Goal: Communication & Community: Answer question/provide support

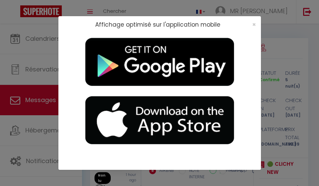
select select "message"
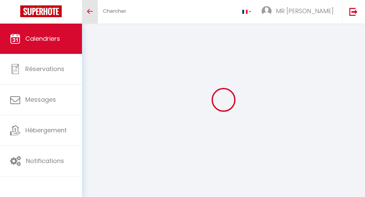
click at [92, 17] on link "Toggle menubar" at bounding box center [90, 12] width 16 height 24
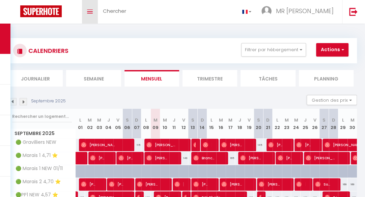
click at [97, 1] on link "Toggle menubar" at bounding box center [90, 12] width 16 height 24
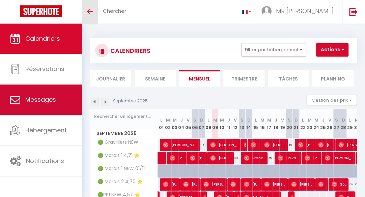
click at [34, 103] on span "Messages" at bounding box center [40, 99] width 31 height 8
select select "message"
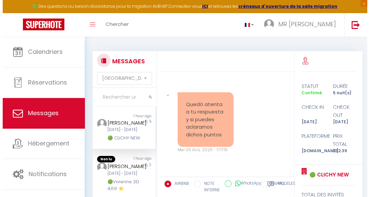
scroll to position [7736, 0]
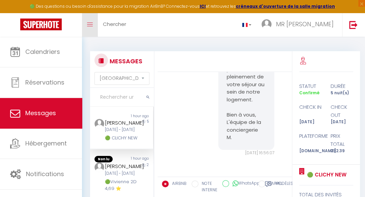
click at [89, 31] on link "Toggle menubar" at bounding box center [90, 25] width 16 height 24
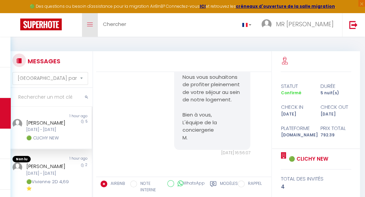
scroll to position [5502, 0]
click at [146, 32] on div "Ok ningún problema" at bounding box center [155, 19] width 77 height 25
drag, startPoint x: 172, startPoint y: 93, endPoint x: 180, endPoint y: 92, distance: 8.5
click at [180, 32] on div "Ok ningún problema" at bounding box center [155, 19] width 77 height 25
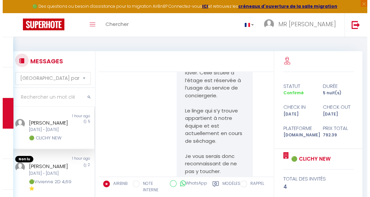
scroll to position [5030, 0]
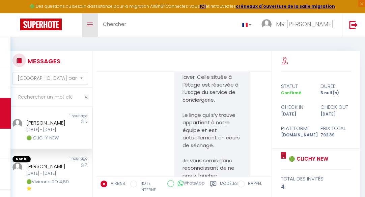
click at [88, 26] on icon "Toggle menubar" at bounding box center [90, 25] width 6 height 4
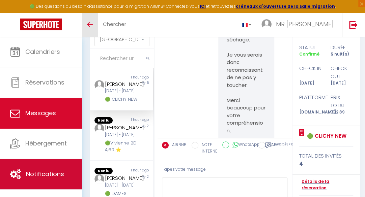
scroll to position [40, 0]
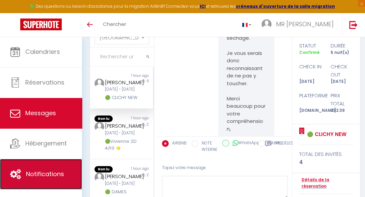
click at [61, 178] on link "Notifications" at bounding box center [41, 174] width 82 height 30
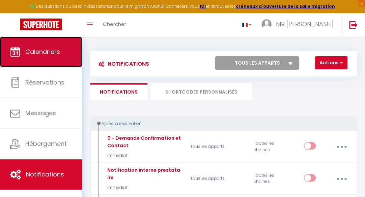
click at [66, 60] on link "Calendriers" at bounding box center [41, 52] width 82 height 30
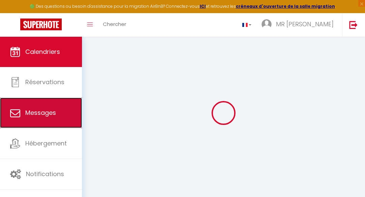
click at [60, 107] on link "Messages" at bounding box center [41, 113] width 82 height 30
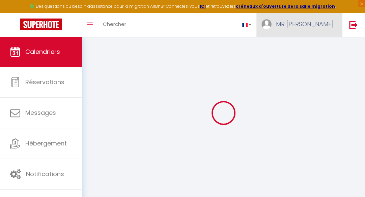
click at [321, 32] on link "MR [PERSON_NAME]" at bounding box center [299, 25] width 86 height 24
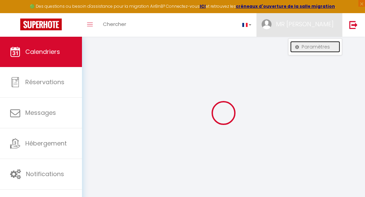
click at [313, 44] on link "Paramètres" at bounding box center [315, 46] width 50 height 11
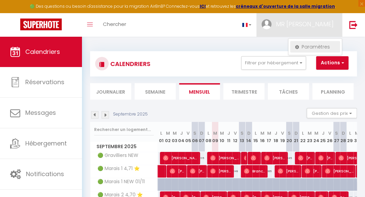
select select "fr"
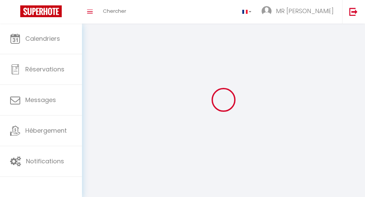
type input "MR [PERSON_NAME]"
type input "Majesti"
select select
select select "28"
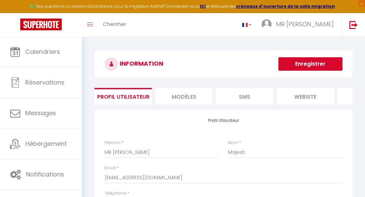
select select
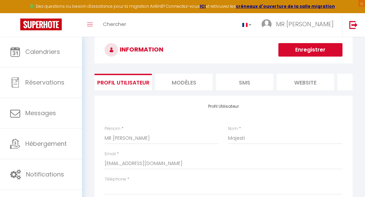
scroll to position [11, 0]
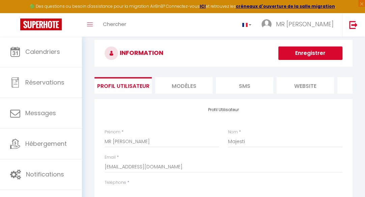
click at [196, 81] on li "MODÈLES" at bounding box center [183, 85] width 57 height 17
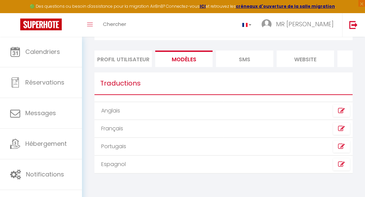
scroll to position [38, 0]
click at [339, 150] on icon at bounding box center [341, 146] width 7 height 7
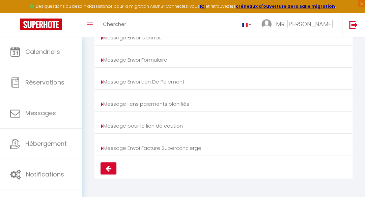
scroll to position [133, 0]
click at [110, 172] on icon at bounding box center [109, 168] width 6 height 7
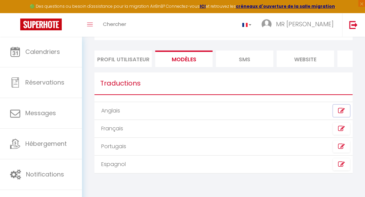
click at [344, 113] on icon at bounding box center [341, 111] width 7 height 7
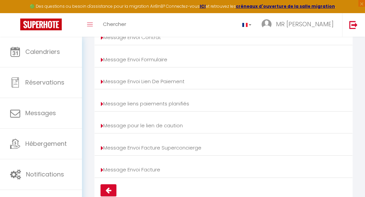
scroll to position [160, 0]
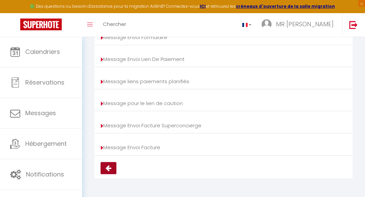
click at [109, 168] on icon at bounding box center [109, 168] width 6 height 7
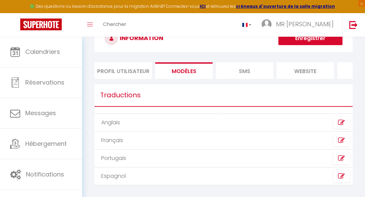
scroll to position [25, 0]
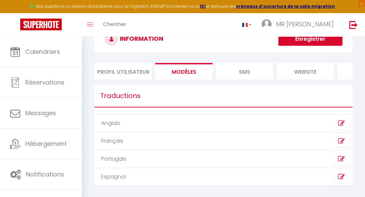
click at [106, 106] on h1 "Traductions" at bounding box center [223, 96] width 258 height 23
click at [243, 69] on li "SMS" at bounding box center [244, 71] width 57 height 17
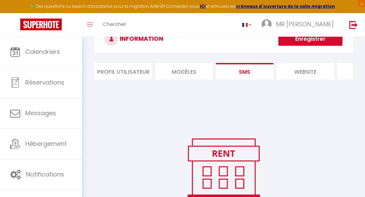
click at [290, 76] on li "website" at bounding box center [305, 71] width 57 height 17
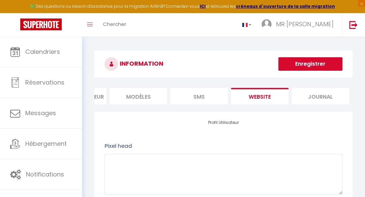
click at [331, 95] on li "Journal" at bounding box center [320, 96] width 57 height 17
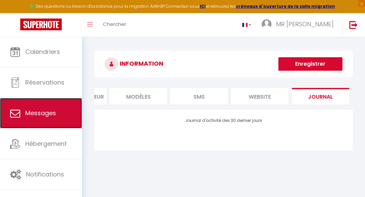
click at [37, 112] on span "Messages" at bounding box center [40, 113] width 31 height 8
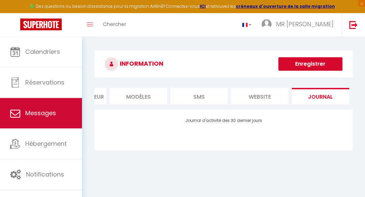
select select "message"
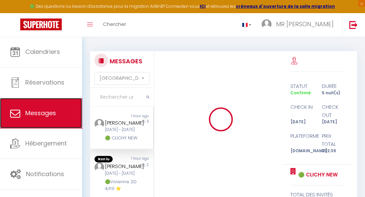
click at [37, 112] on span "Messages" at bounding box center [40, 113] width 31 height 8
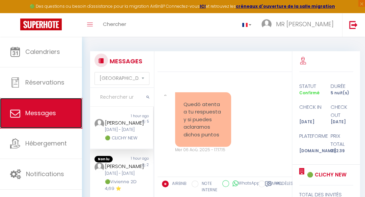
scroll to position [7736, 0]
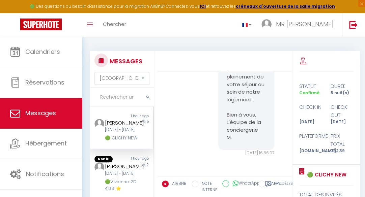
click at [123, 127] on div "[PERSON_NAME]" at bounding box center [121, 123] width 32 height 8
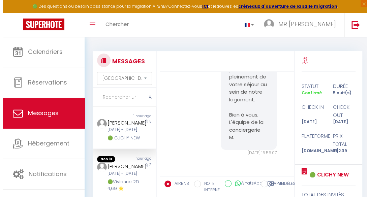
scroll to position [7187, 0]
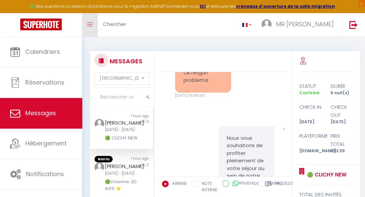
click at [92, 31] on link "Toggle menubar" at bounding box center [90, 25] width 16 height 24
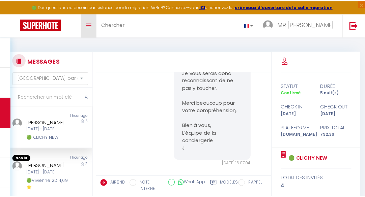
scroll to position [5178, 0]
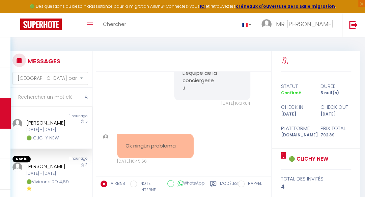
drag, startPoint x: 318, startPoint y: 48, endPoint x: 139, endPoint y: 59, distance: 179.4
click at [139, 59] on div "MESSAGES Trier par date de réservation Trier par date de message Non lu 1 hour …" at bounding box center [182, 156] width 349 height 222
click at [51, 19] on img at bounding box center [40, 25] width 41 height 12
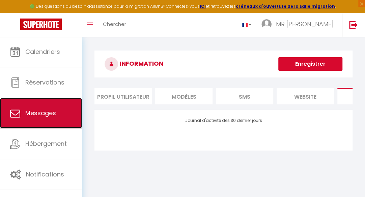
click at [51, 110] on span "Messages" at bounding box center [40, 113] width 31 height 8
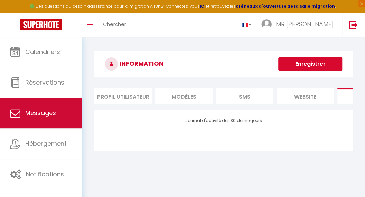
select select "message"
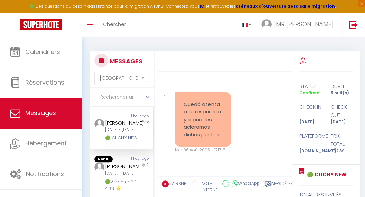
scroll to position [7736, 0]
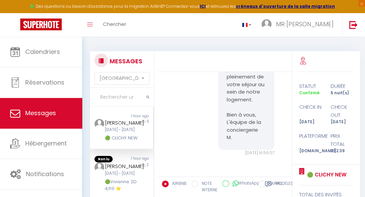
click at [114, 127] on div "[PERSON_NAME]" at bounding box center [121, 123] width 32 height 8
drag, startPoint x: 215, startPoint y: 156, endPoint x: 190, endPoint y: 151, distance: 25.5
drag, startPoint x: 184, startPoint y: 150, endPoint x: 210, endPoint y: 161, distance: 27.7
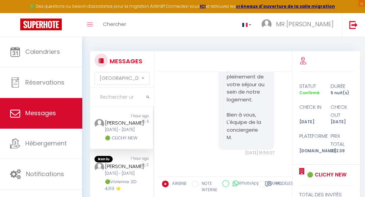
drag, startPoint x: 210, startPoint y: 161, endPoint x: 175, endPoint y: 152, distance: 35.5
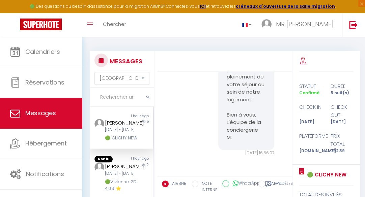
copy div "Ok ningún problema"
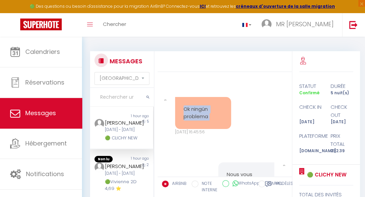
scroll to position [7167, 0]
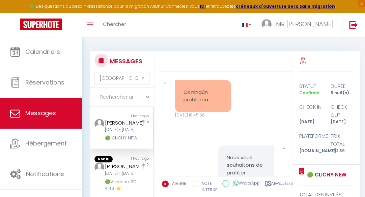
copy div "Segura me ente sábanas del arrendatario anterior"
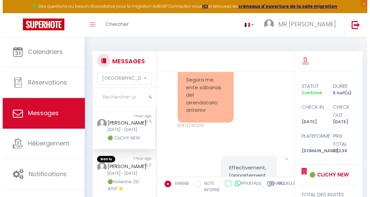
scroll to position [6828, 0]
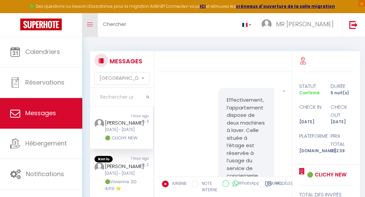
click at [95, 26] on link "Toggle menubar" at bounding box center [90, 25] width 16 height 24
click at [92, 21] on link "Toggle menubar" at bounding box center [90, 25] width 16 height 24
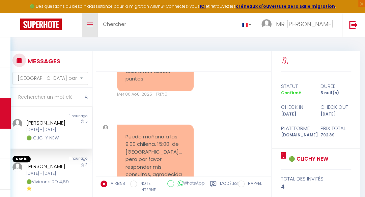
scroll to position [0, 0]
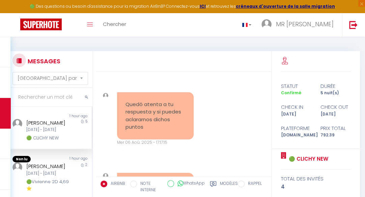
click at [130, 97] on div "Quedó atenta a tu respuesta y si puedes aclararnos dichos puntos" at bounding box center [155, 115] width 77 height 47
click at [131, 99] on div "Quedó atenta a tu respuesta y si puedes aclararnos dichos puntos" at bounding box center [155, 115] width 77 height 47
click at [135, 107] on pre "Quedó atenta a tu respuesta y si puedes aclararnos dichos puntos" at bounding box center [155, 116] width 60 height 30
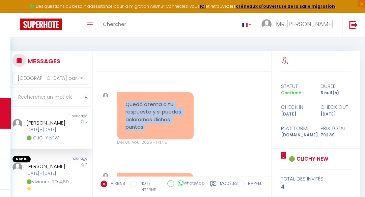
click at [135, 107] on pre "Quedó atenta a tu respuesta y si puedes aclararnos dichos puntos" at bounding box center [155, 116] width 60 height 30
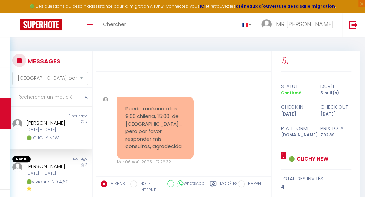
scroll to position [88, 0]
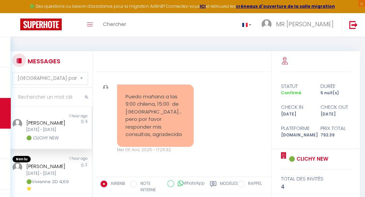
click at [144, 98] on pre "Puedo mañana a las 9:00 chilena, 15:00 de [GEOGRAPHIC_DATA]...pero por favor re…" at bounding box center [155, 116] width 60 height 46
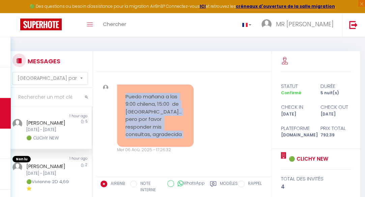
click at [144, 98] on pre "Puedo mañana a las 9:00 chilena, 15:00 de [GEOGRAPHIC_DATA]...pero por favor re…" at bounding box center [155, 116] width 60 height 46
copy div "Puedo mañana a las 9:00 chilena, 15:00 de [GEOGRAPHIC_DATA]...pero por favor re…"
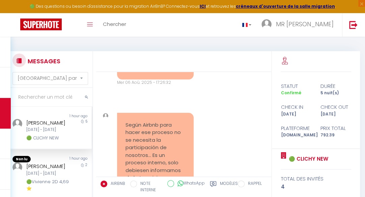
scroll to position [169, 0]
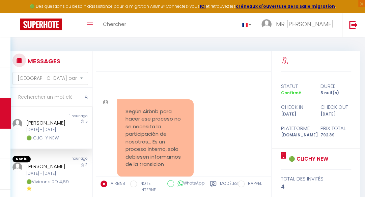
drag, startPoint x: 128, startPoint y: 134, endPoint x: 139, endPoint y: 133, distance: 10.8
click at [139, 133] on pre "Según Airbnb para hacer ese proceso no se necesita la participación de nosotros…" at bounding box center [155, 138] width 60 height 61
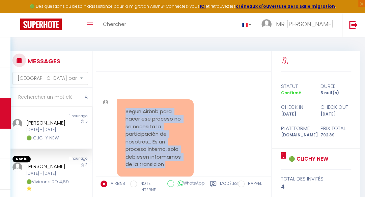
click at [139, 133] on pre "Según Airbnb para hacer ese proceso no se necesita la participación de nosotros…" at bounding box center [155, 138] width 60 height 61
copy div "Según Airbnb para hacer ese proceso no se necesita la participación de nosotros…"
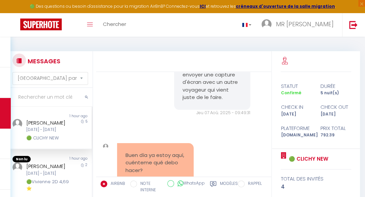
scroll to position [421, 0]
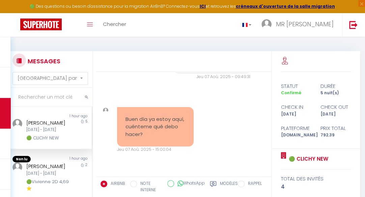
click at [147, 107] on div "Buen día ya estoy aquí, cuénteme qué debo hacer?" at bounding box center [155, 127] width 77 height 40
click at [144, 113] on div "Buen día ya estoy aquí, cuénteme qué debo hacer?" at bounding box center [155, 127] width 77 height 40
click at [142, 114] on div "Buen día ya estoy aquí, cuénteme qué debo hacer?" at bounding box center [155, 127] width 77 height 40
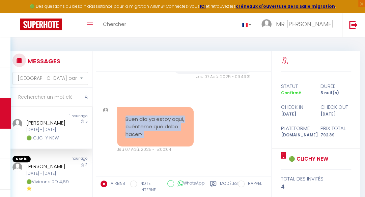
click at [142, 114] on div "Buen día ya estoy aquí, cuénteme qué debo hacer?" at bounding box center [155, 127] width 77 height 40
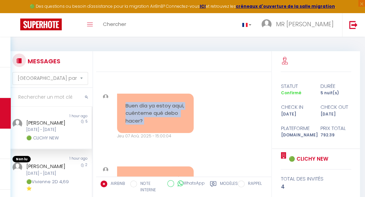
scroll to position [493, 0]
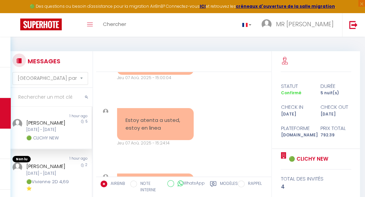
click at [159, 120] on pre "Estoy atenta a usted, estoy en linea" at bounding box center [155, 124] width 60 height 15
copy div "Estoy atenta a usted, estoy en linea"
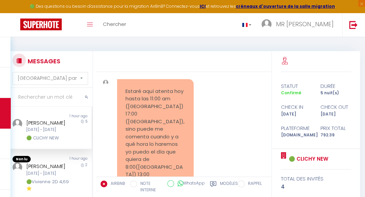
scroll to position [592, 0]
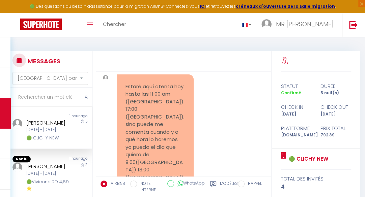
click at [153, 111] on pre "Estaré aquí atenta hoy hasta las 11:00 am ([GEOGRAPHIC_DATA]) 17:00 ([GEOGRAPHI…" at bounding box center [155, 136] width 60 height 106
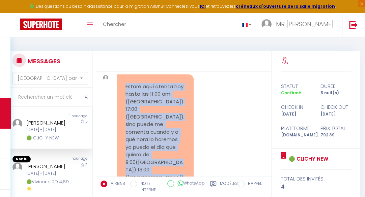
click at [153, 111] on pre "Estaré aquí atenta hoy hasta las 11:00 am ([GEOGRAPHIC_DATA]) 17:00 ([GEOGRAPHI…" at bounding box center [155, 136] width 60 height 106
copy div "Estaré aquí atenta hoy hasta las 11:00 am ([GEOGRAPHIC_DATA]) 17:00 ([GEOGRAPHI…"
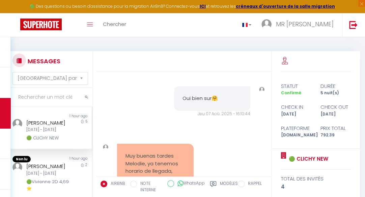
scroll to position [1343, 0]
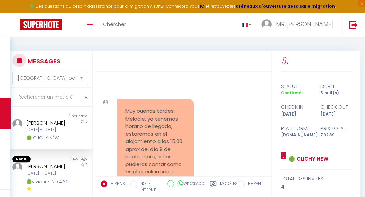
click at [129, 108] on pre "Muy buenas tardes Melodie, ya tenemos horario de llegada, estaremos en el aloja…" at bounding box center [155, 150] width 60 height 84
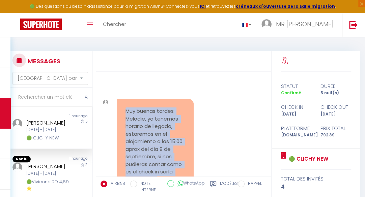
click at [129, 108] on pre "Muy buenas tardes Melodie, ya tenemos horario de llegada, estaremos en el aloja…" at bounding box center [155, 150] width 60 height 84
copy div "Muy buenas tardes Melodie, ya tenemos horario de llegada, estaremos en el aloja…"
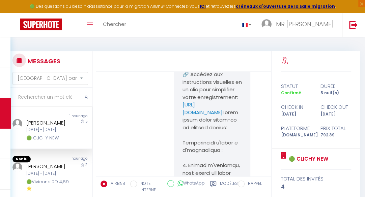
scroll to position [1952, 0]
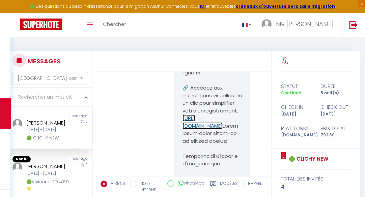
click at [209, 115] on link "[URL][DOMAIN_NAME]" at bounding box center [202, 122] width 40 height 15
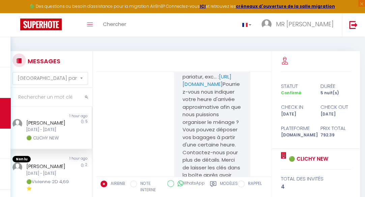
scroll to position [2501, 0]
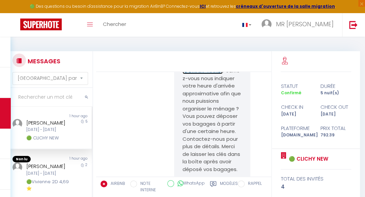
click at [201, 75] on link "[URL][DOMAIN_NAME]" at bounding box center [206, 67] width 49 height 15
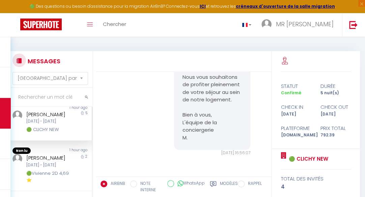
scroll to position [0, 0]
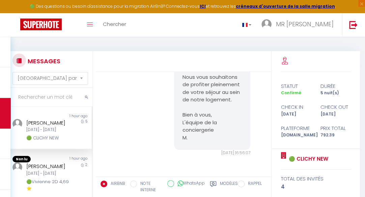
click at [56, 133] on div "[DATE] - [DATE]" at bounding box center [48, 130] width 45 height 6
